Goal: Information Seeking & Learning: Learn about a topic

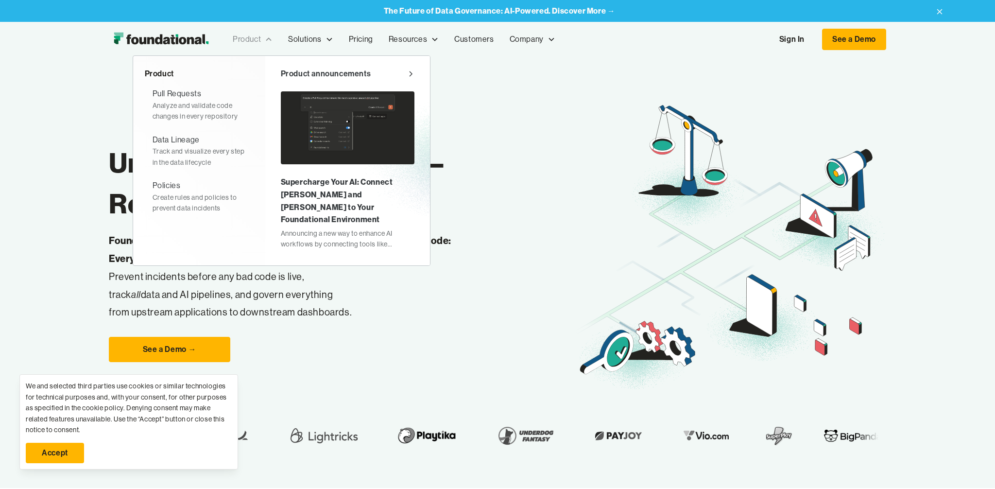
click at [243, 38] on div "Product" at bounding box center [247, 39] width 28 height 13
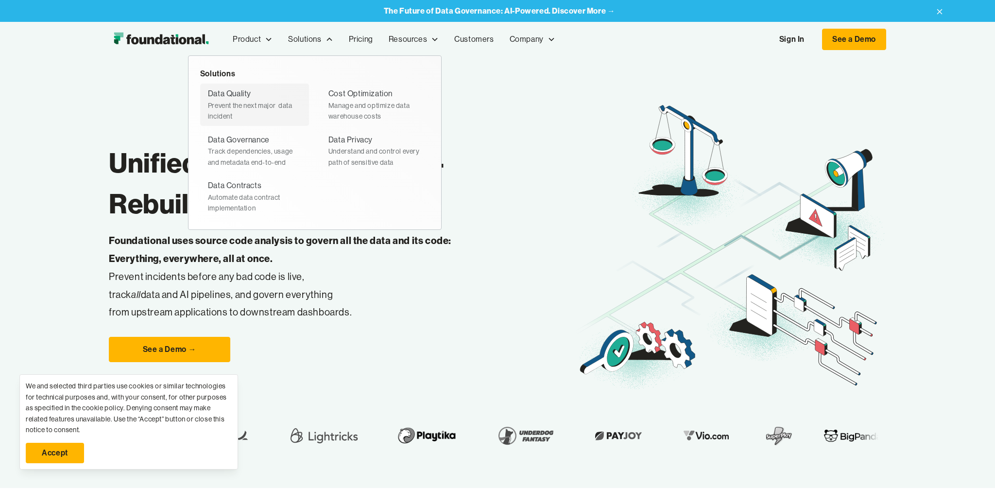
click at [232, 104] on div "Prevent the next major  data incident" at bounding box center [254, 111] width 93 height 22
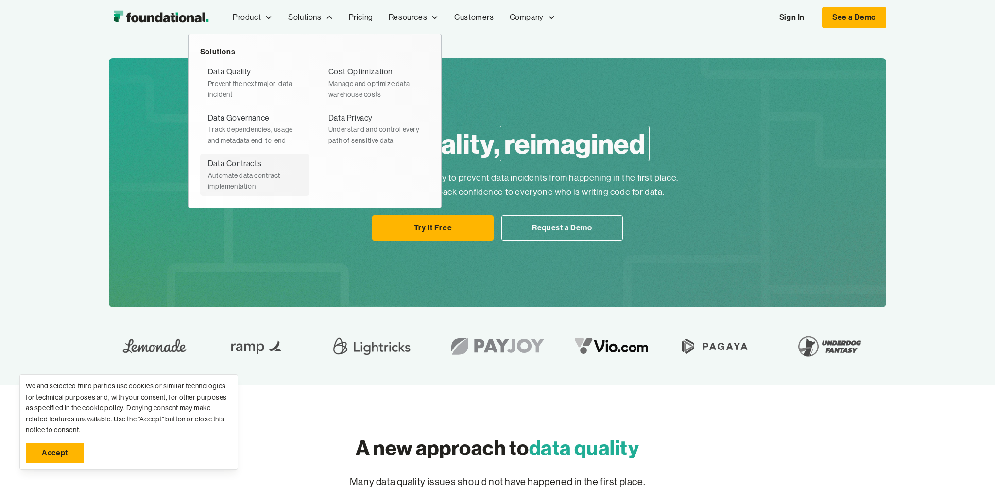
click at [257, 180] on div "Automate data contract implementation" at bounding box center [254, 181] width 93 height 22
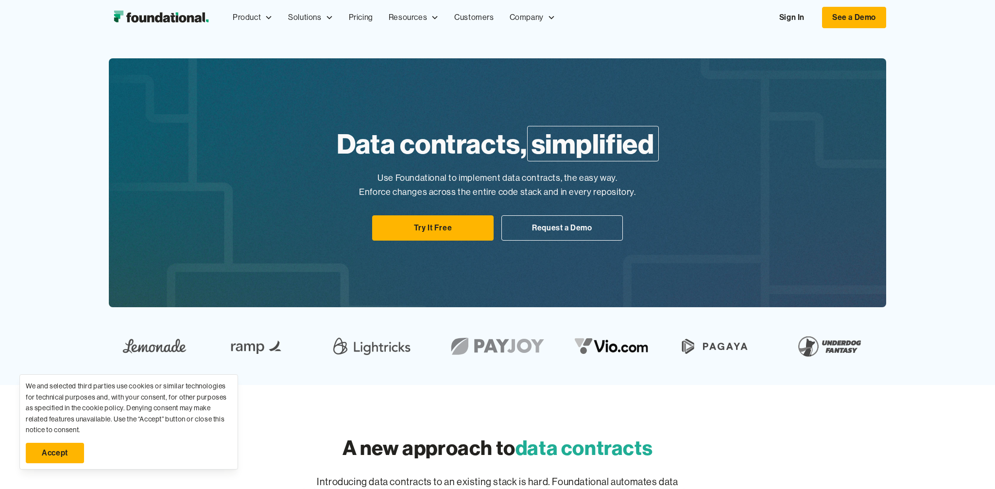
click at [723, 183] on div "Data contracts, simplified Use Foundational to implement data contracts, the ea…" at bounding box center [497, 182] width 777 height 249
click at [746, 217] on div "Data contracts, simplified Use Foundational to implement data contracts, the ea…" at bounding box center [497, 182] width 777 height 249
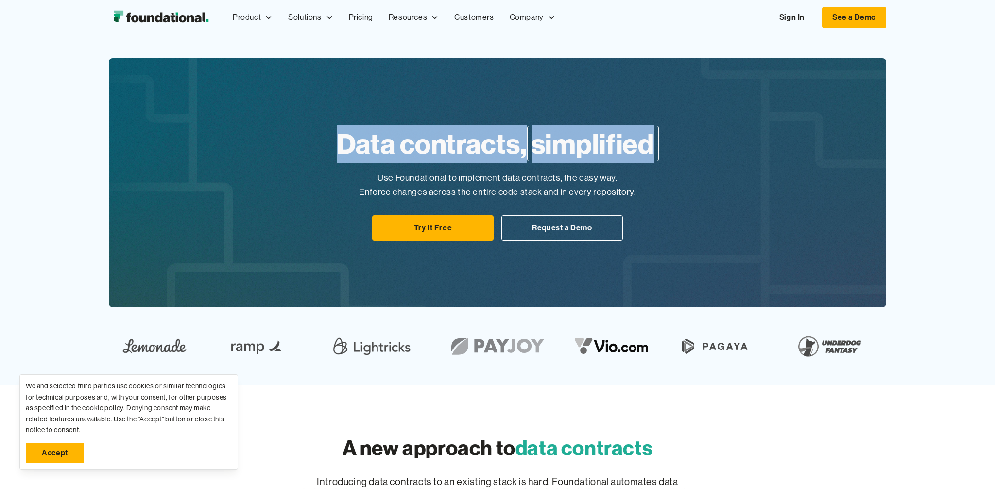
drag, startPoint x: 334, startPoint y: 140, endPoint x: 676, endPoint y: 152, distance: 342.7
click at [676, 152] on div "Data contracts, simplified Use Foundational to implement data contracts, the ea…" at bounding box center [497, 182] width 777 height 249
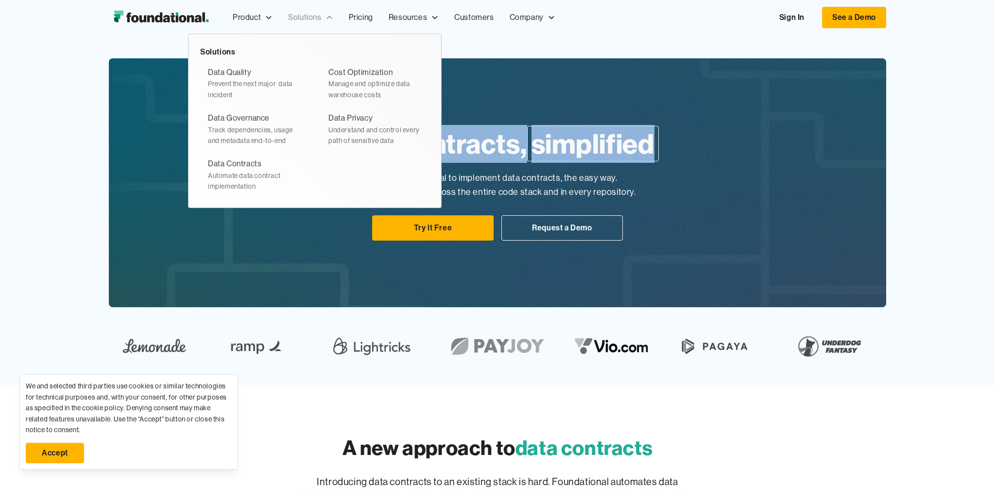
click at [297, 19] on div "Solutions" at bounding box center [304, 17] width 33 height 13
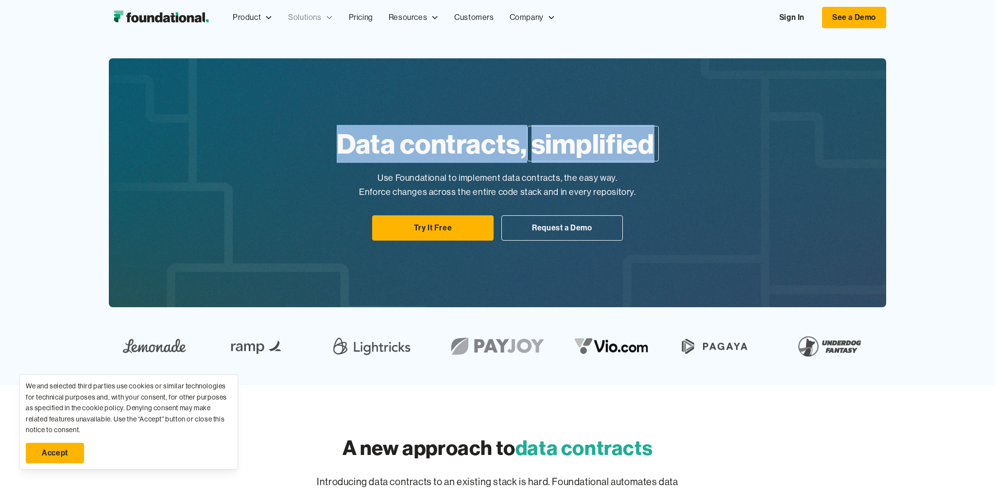
click at [297, 19] on div "Solutions" at bounding box center [304, 17] width 33 height 13
